Goal: Navigation & Orientation: Find specific page/section

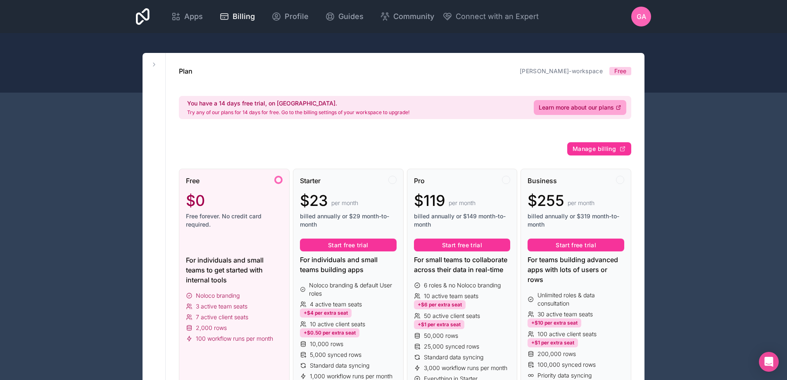
click at [645, 19] on span "GA" at bounding box center [640, 17] width 9 height 10
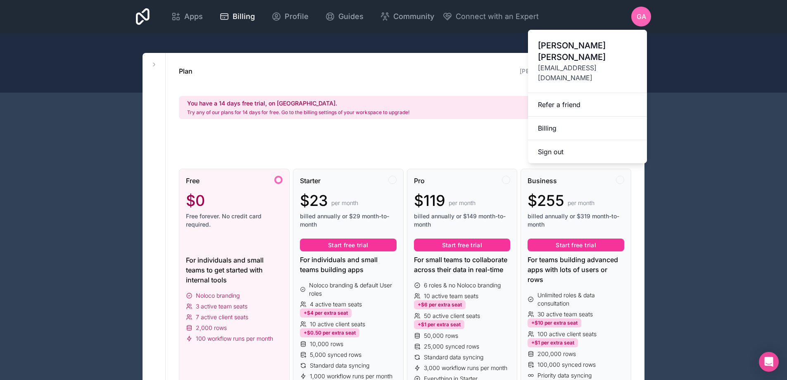
click at [142, 15] on icon at bounding box center [143, 16] width 14 height 17
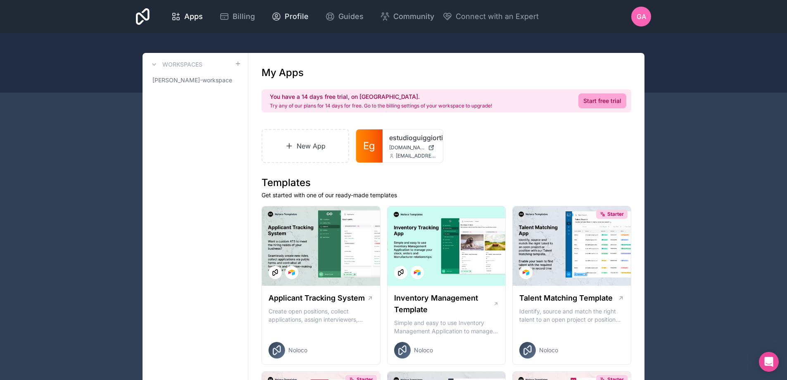
click at [299, 15] on span "Profile" at bounding box center [297, 17] width 24 height 12
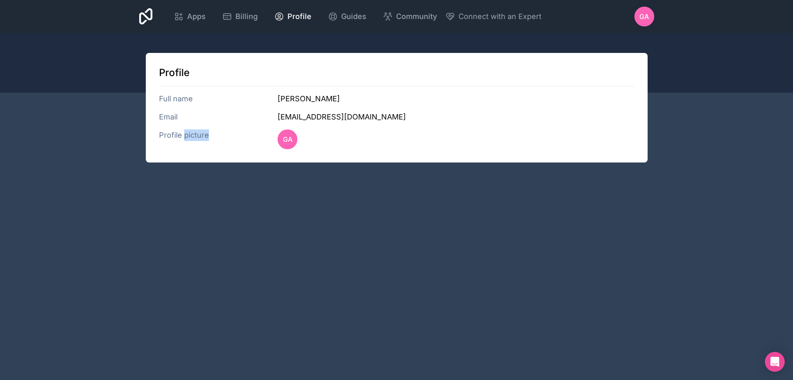
drag, startPoint x: 185, startPoint y: 135, endPoint x: 209, endPoint y: 137, distance: 24.0
click at [209, 137] on h3 "Profile picture" at bounding box center [218, 139] width 119 height 20
drag, startPoint x: 164, startPoint y: 73, endPoint x: 185, endPoint y: 73, distance: 21.5
click at [185, 73] on h1 "Profile" at bounding box center [396, 72] width 475 height 13
click at [781, 62] on div at bounding box center [396, 62] width 793 height 59
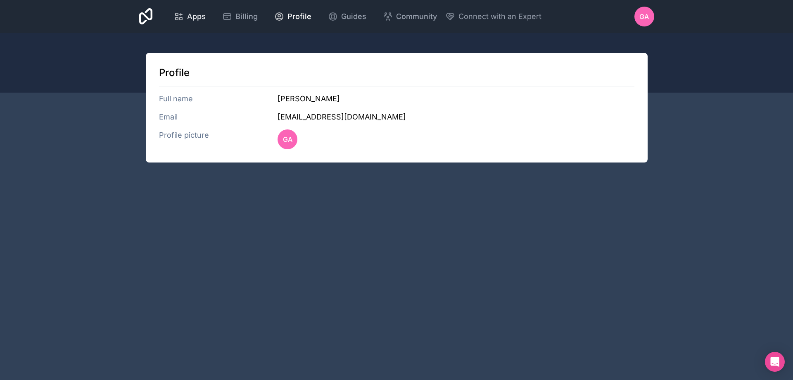
click at [192, 14] on span "Apps" at bounding box center [196, 17] width 19 height 12
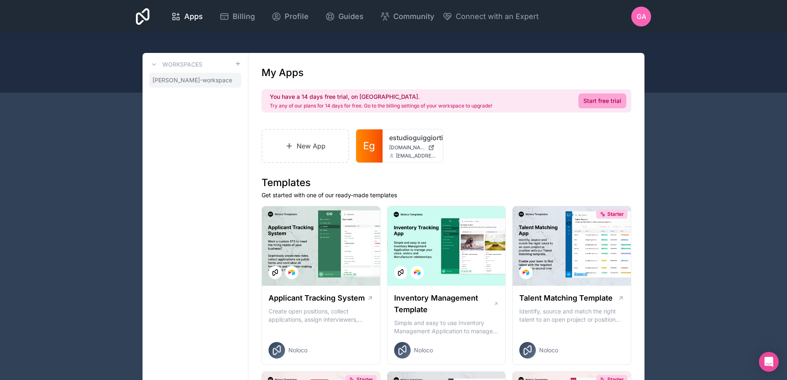
click at [178, 81] on span "[PERSON_NAME]-workspace" at bounding box center [192, 80] width 80 height 8
click at [406, 140] on link "estudioguiggiortiz" at bounding box center [412, 138] width 47 height 10
